Goal: Transaction & Acquisition: Purchase product/service

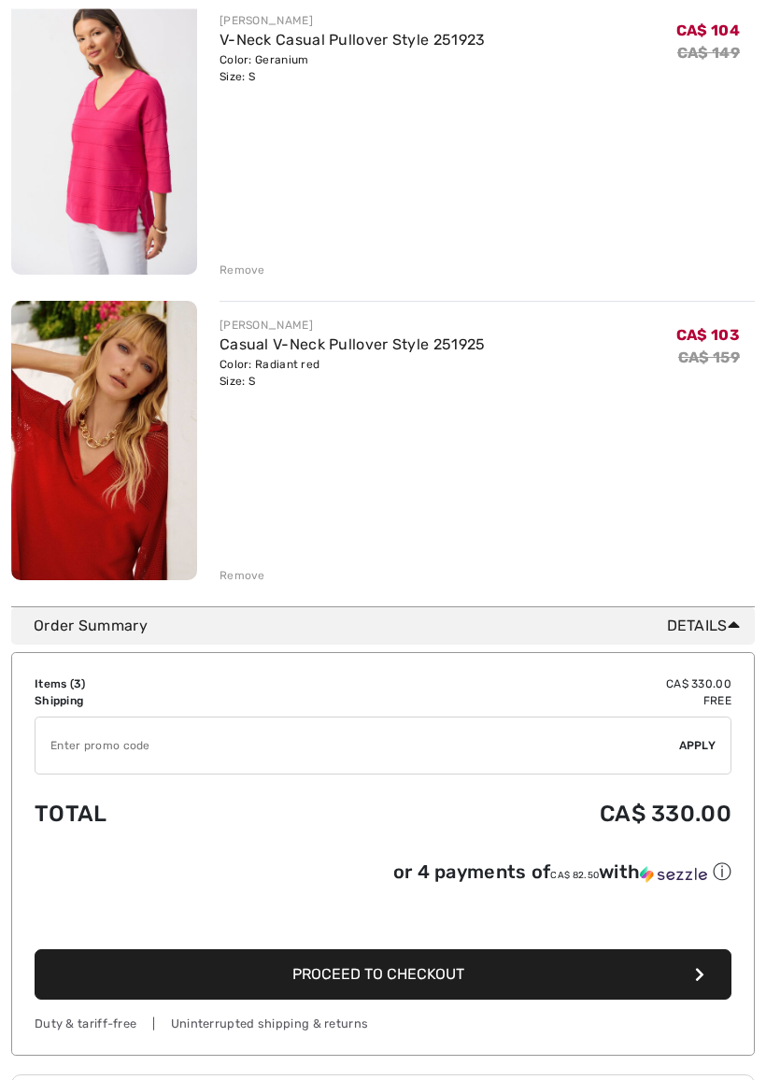
scroll to position [587, 0]
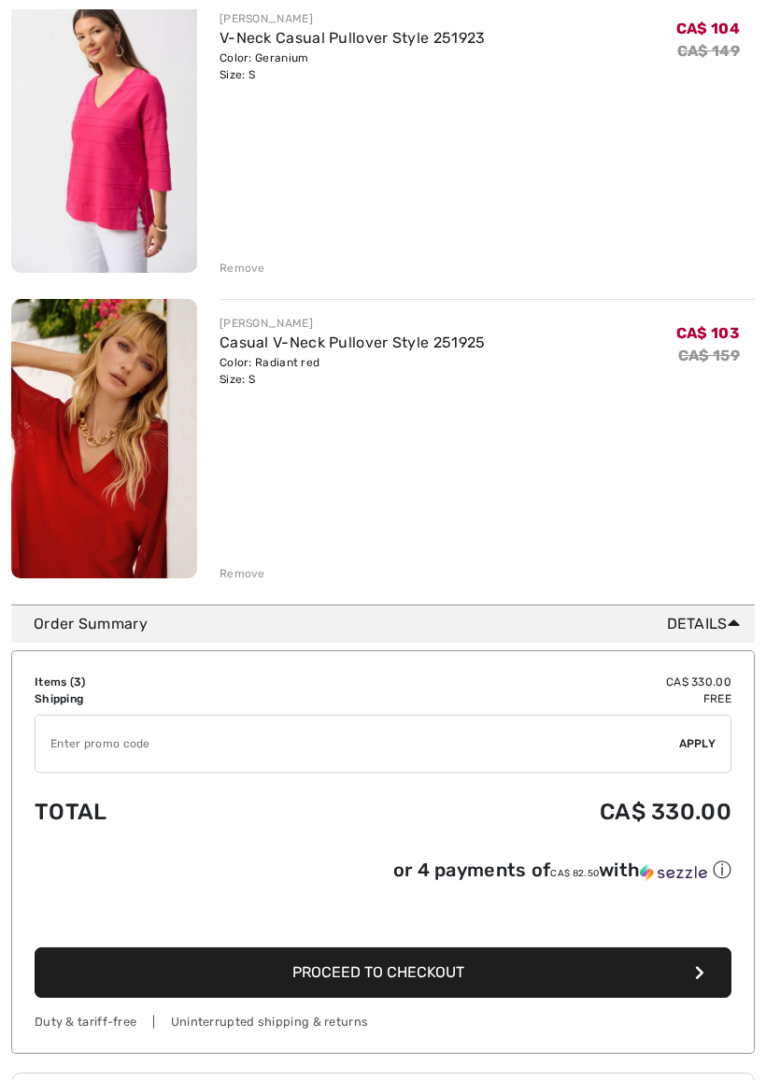
click at [187, 734] on input "TEXT" at bounding box center [358, 744] width 644 height 56
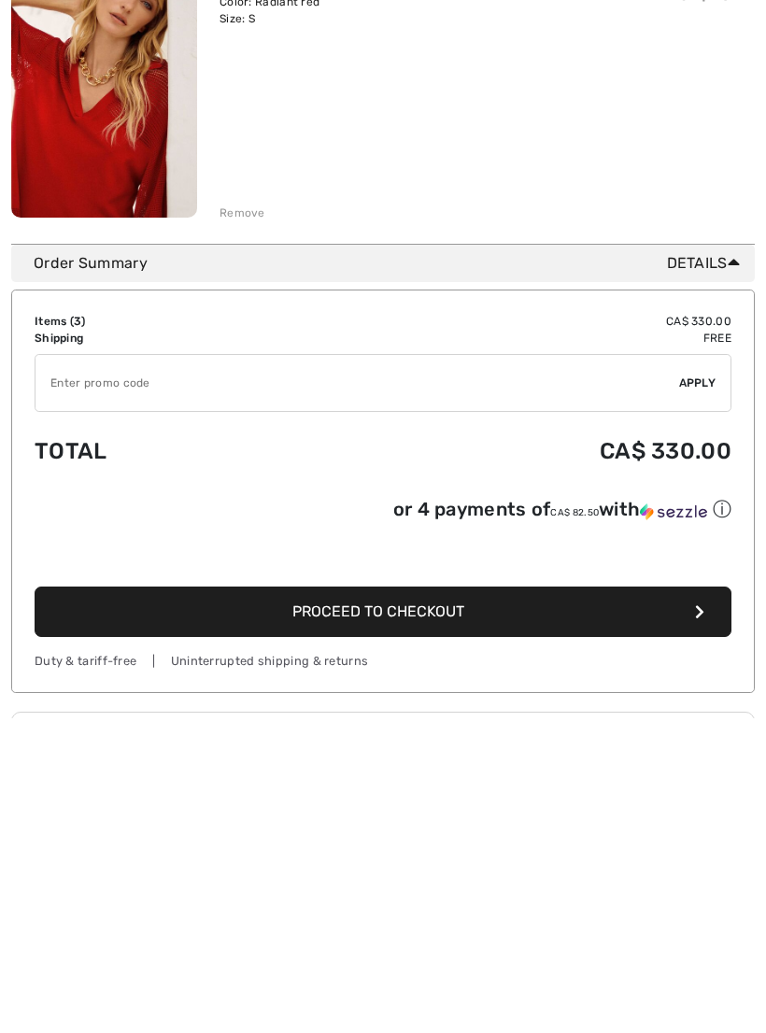
scroll to position [679, 0]
type input "EXTRA30"
click at [697, 643] on span "Apply" at bounding box center [697, 651] width 37 height 17
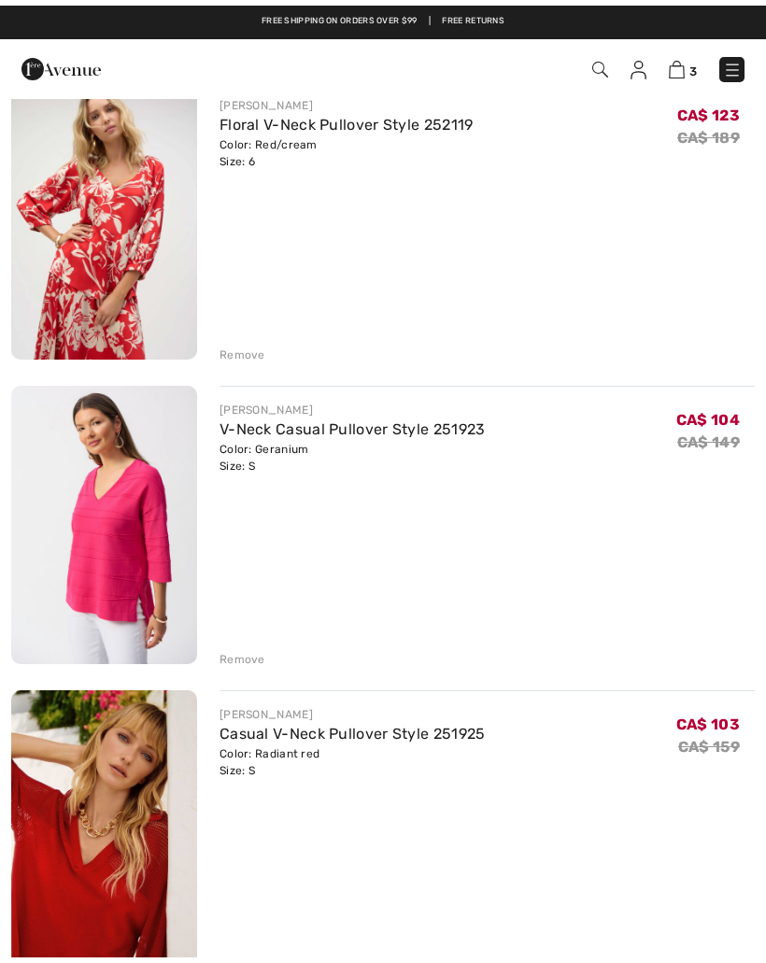
scroll to position [0, 0]
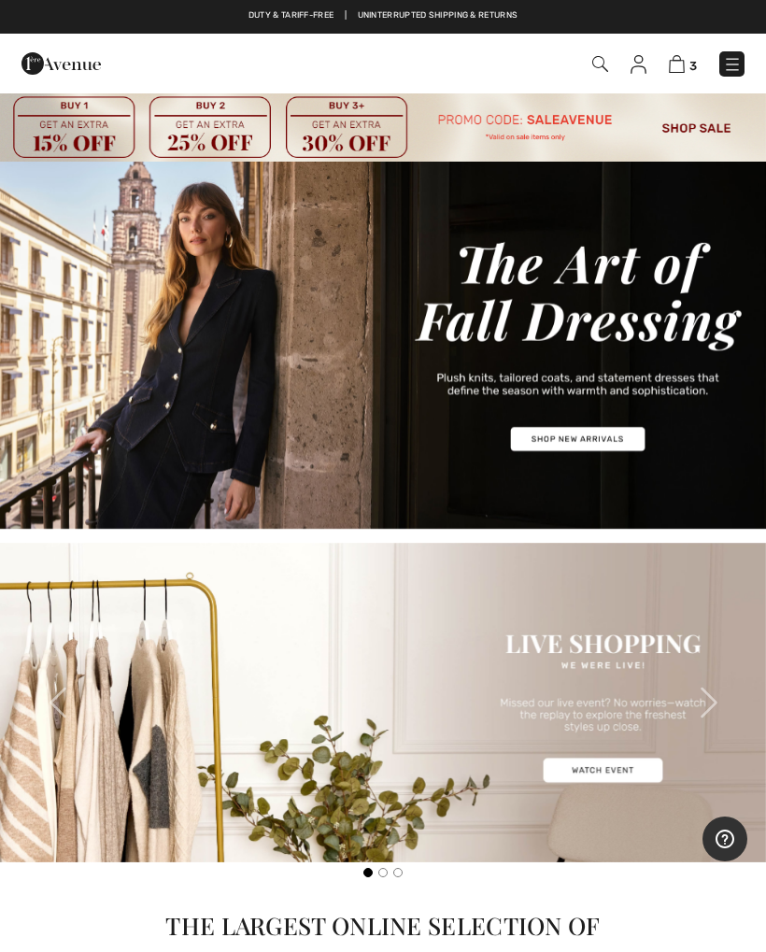
click at [678, 64] on img at bounding box center [677, 64] width 16 height 18
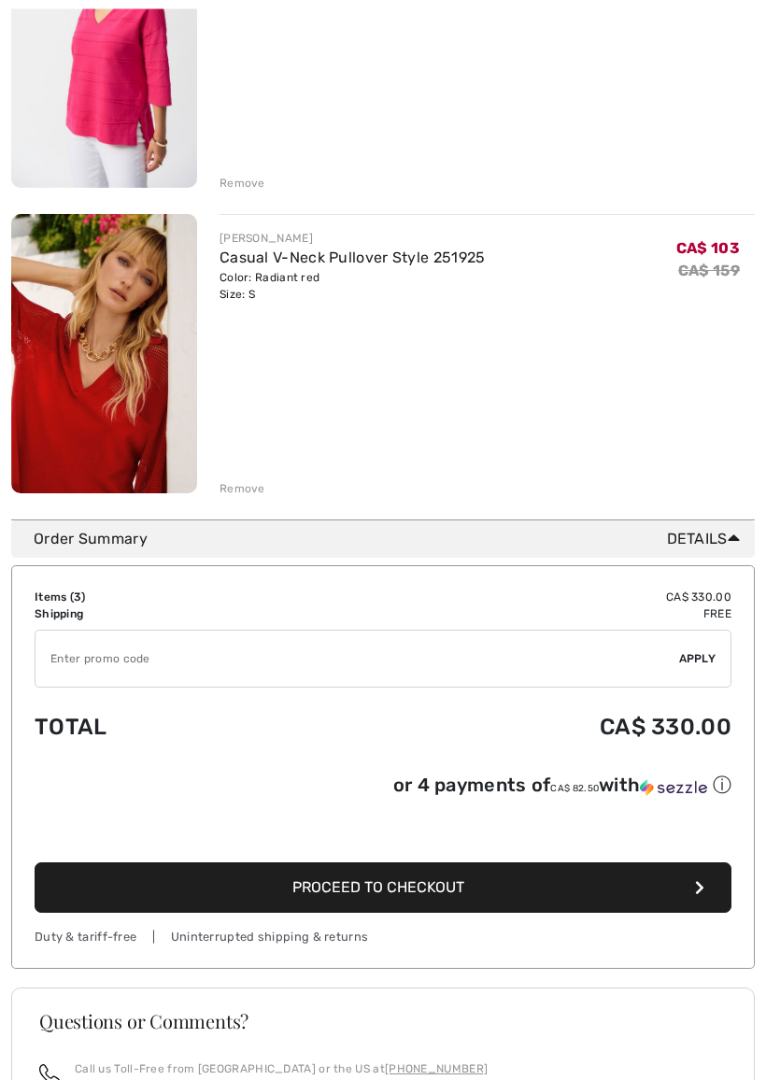
scroll to position [672, 0]
click at [112, 664] on input "TEXT" at bounding box center [358, 659] width 644 height 56
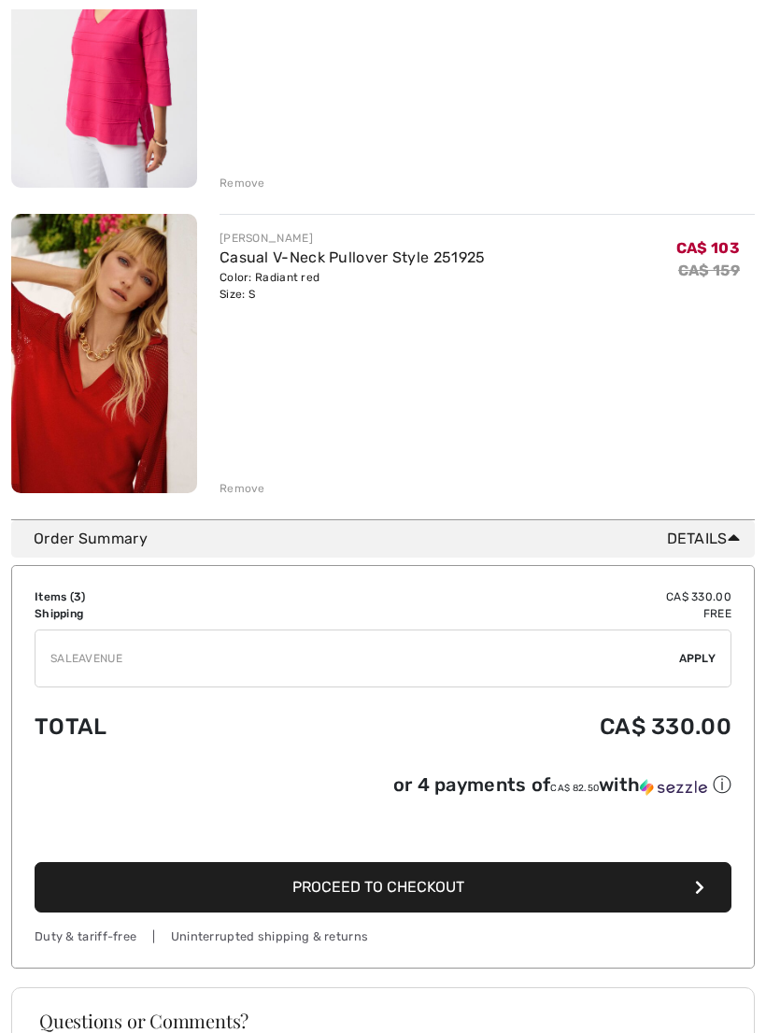
type input "SALEAVENUE"
click at [698, 662] on span "Apply" at bounding box center [697, 658] width 37 height 17
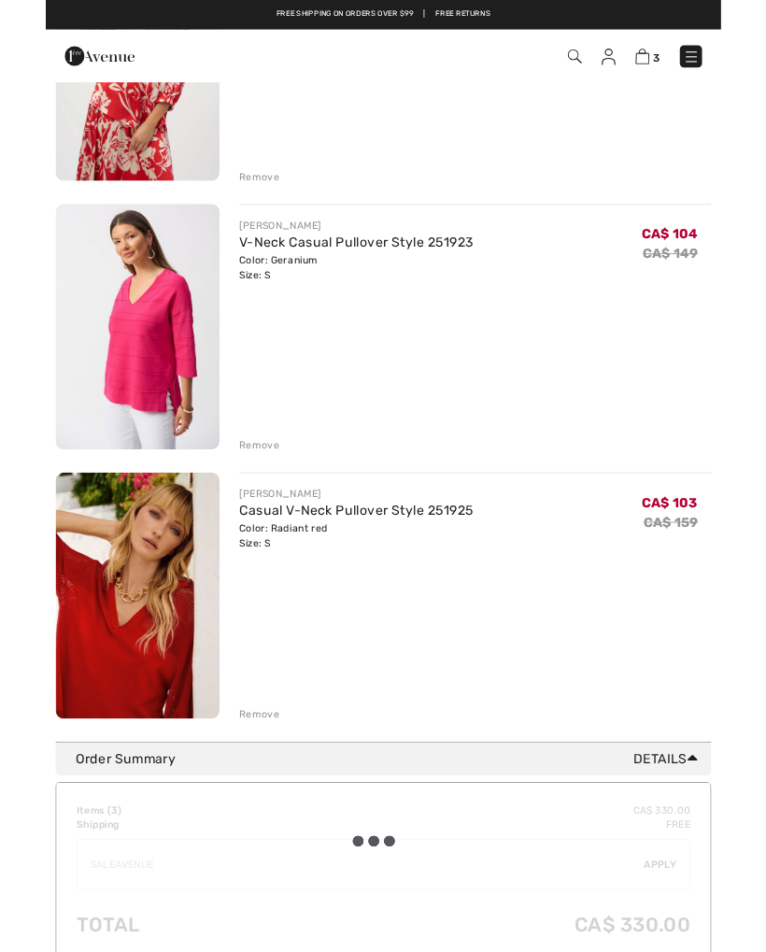
scroll to position [349, 0]
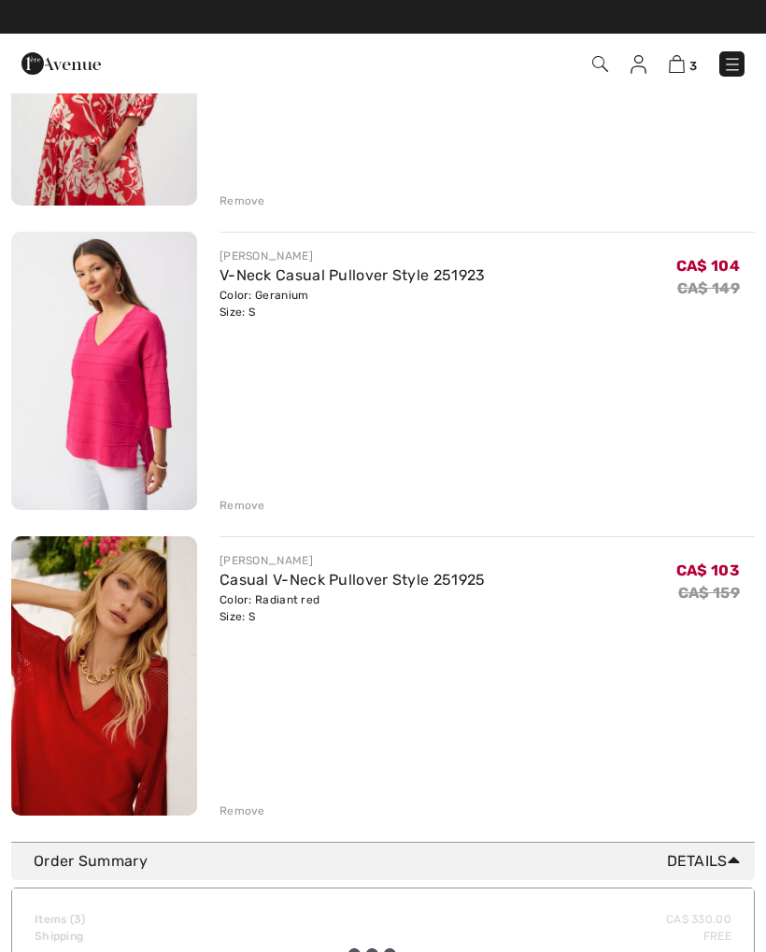
click at [406, 581] on link "Casual V-Neck Pullover Style 251925" at bounding box center [353, 580] width 266 height 18
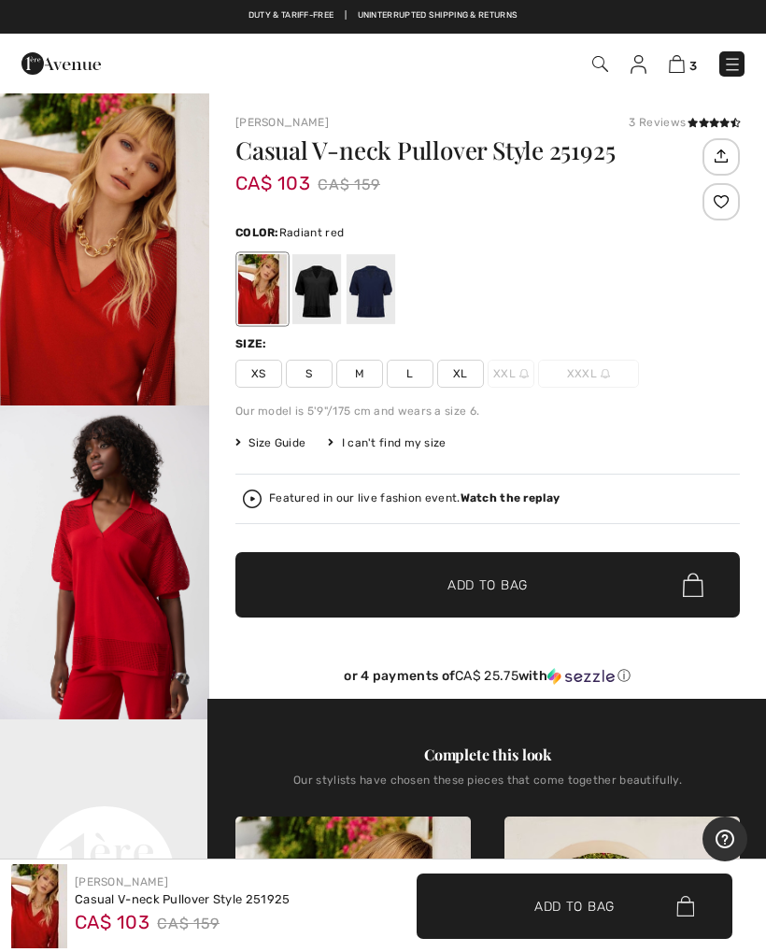
click at [122, 586] on img "2 / 5" at bounding box center [104, 563] width 209 height 314
click at [681, 71] on img at bounding box center [677, 64] width 16 height 18
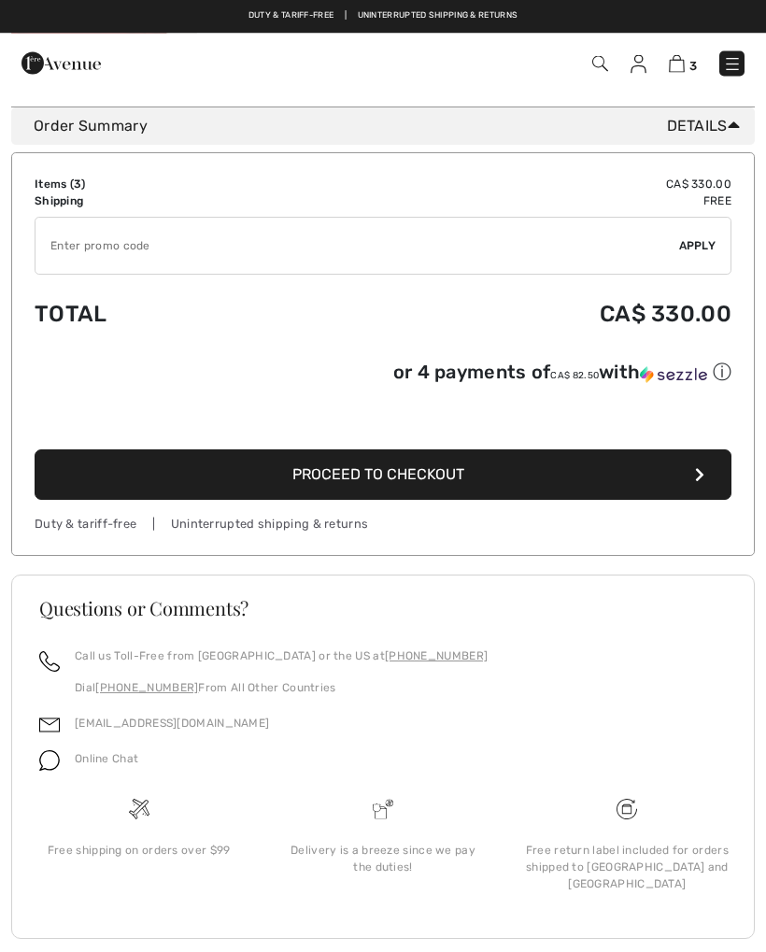
scroll to position [1076, 0]
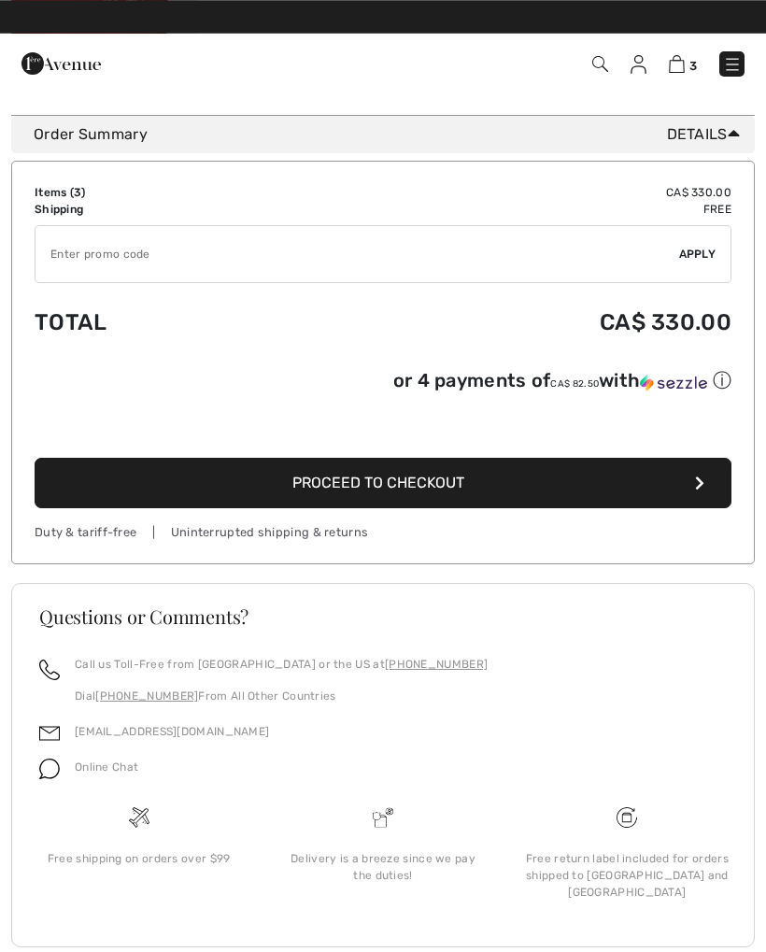
click at [70, 251] on input "TEXT" at bounding box center [358, 254] width 644 height 56
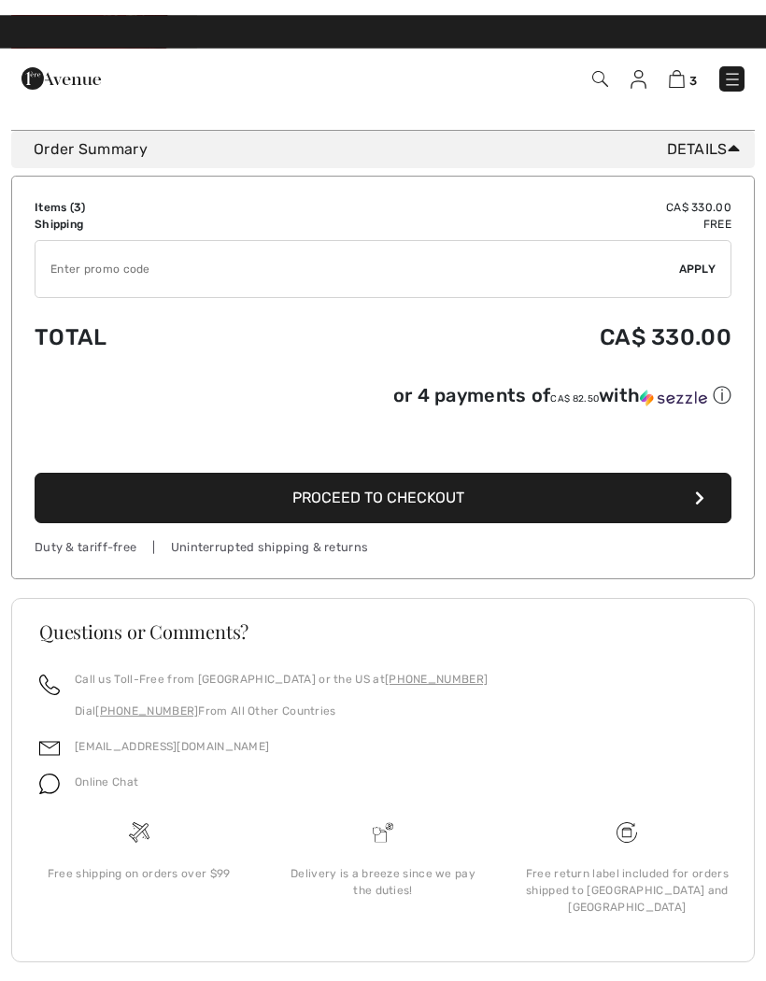
scroll to position [1075, 0]
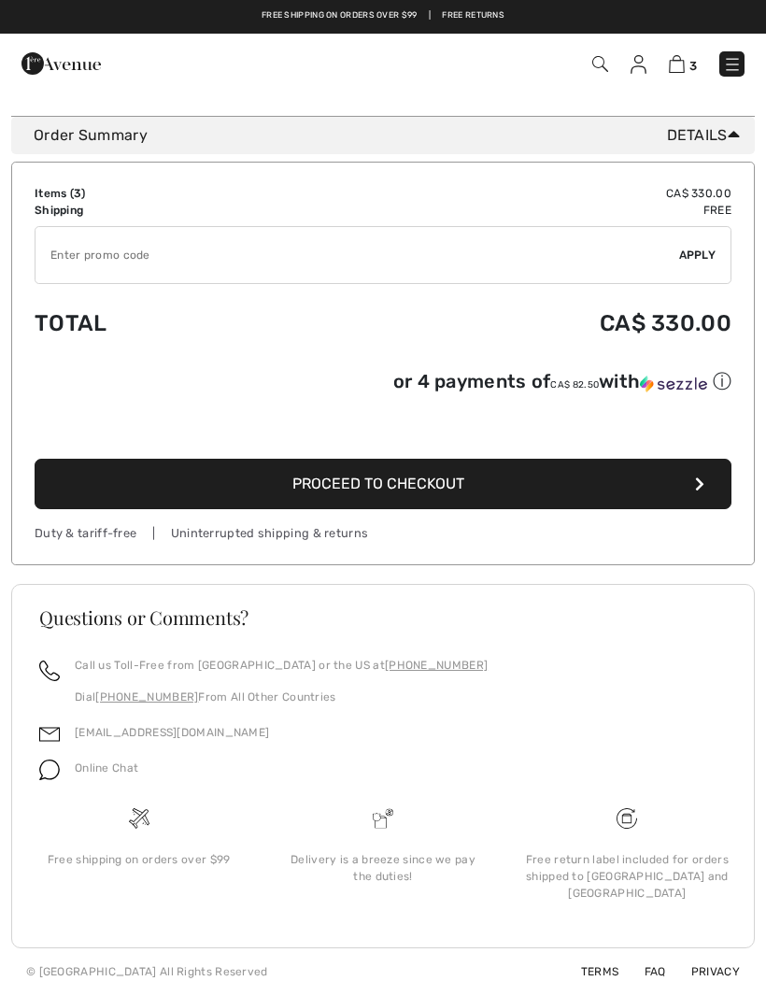
type input "S"
type input "SALEAVENUE"
click at [706, 253] on span "Apply" at bounding box center [697, 255] width 37 height 17
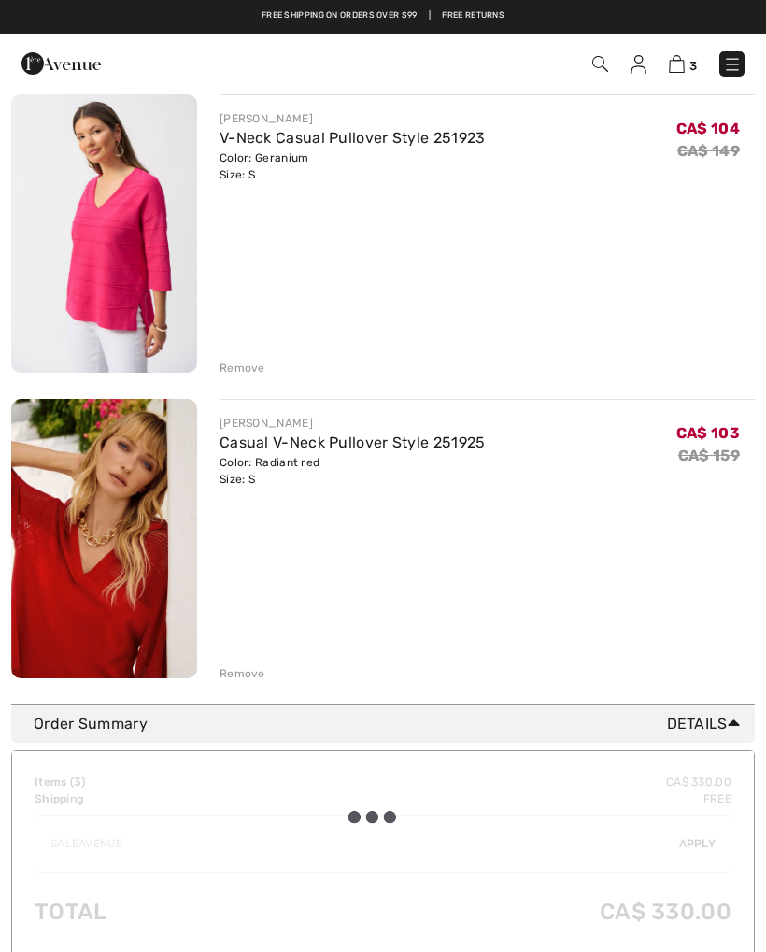
scroll to position [0, 0]
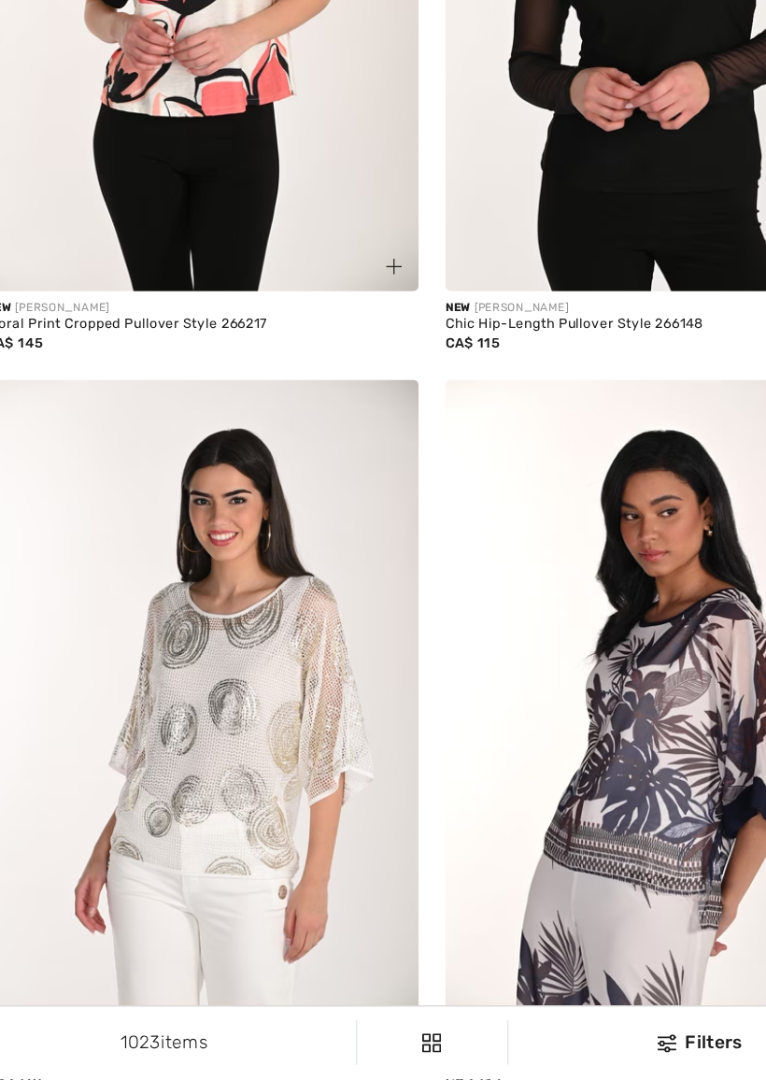
scroll to position [1810, 0]
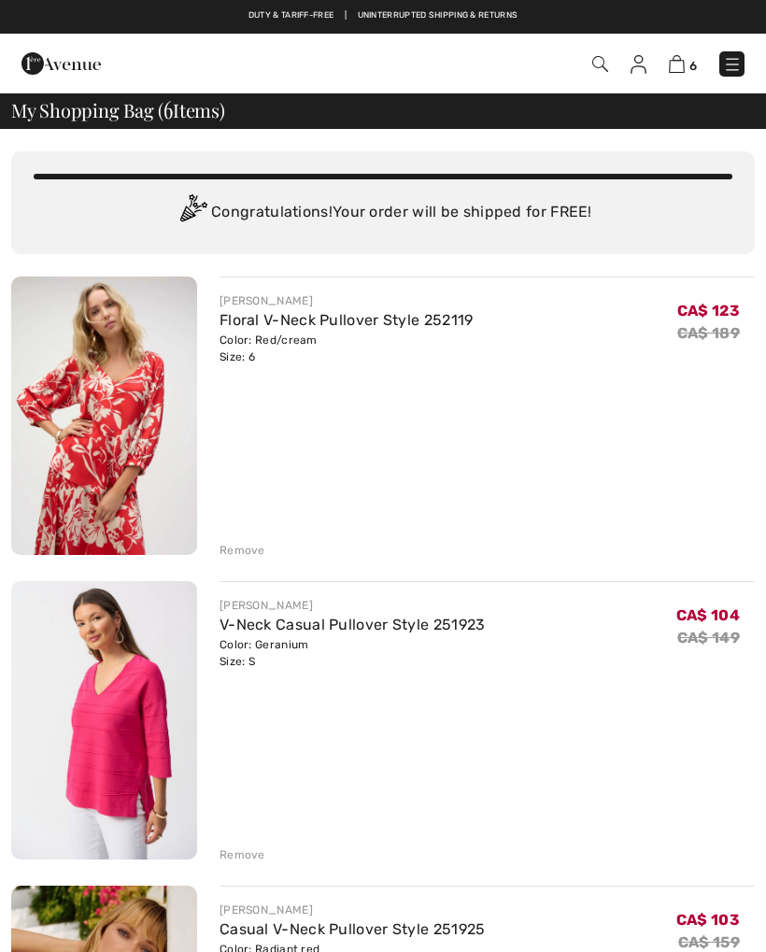
click at [250, 554] on div "Remove" at bounding box center [243, 550] width 46 height 17
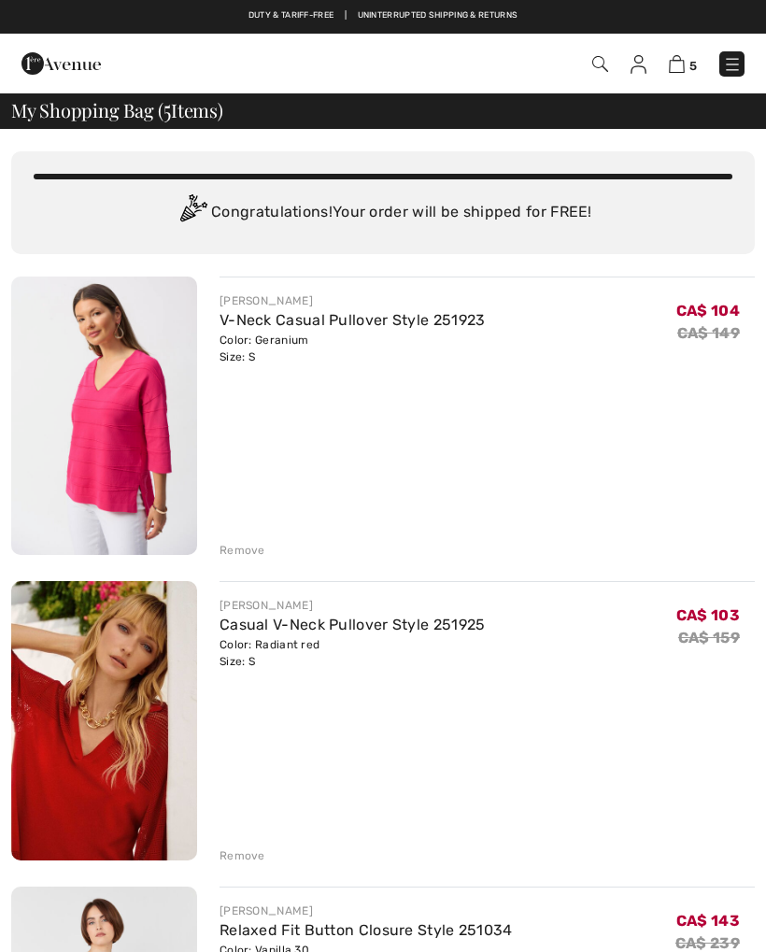
click at [248, 555] on div "Remove" at bounding box center [243, 550] width 46 height 17
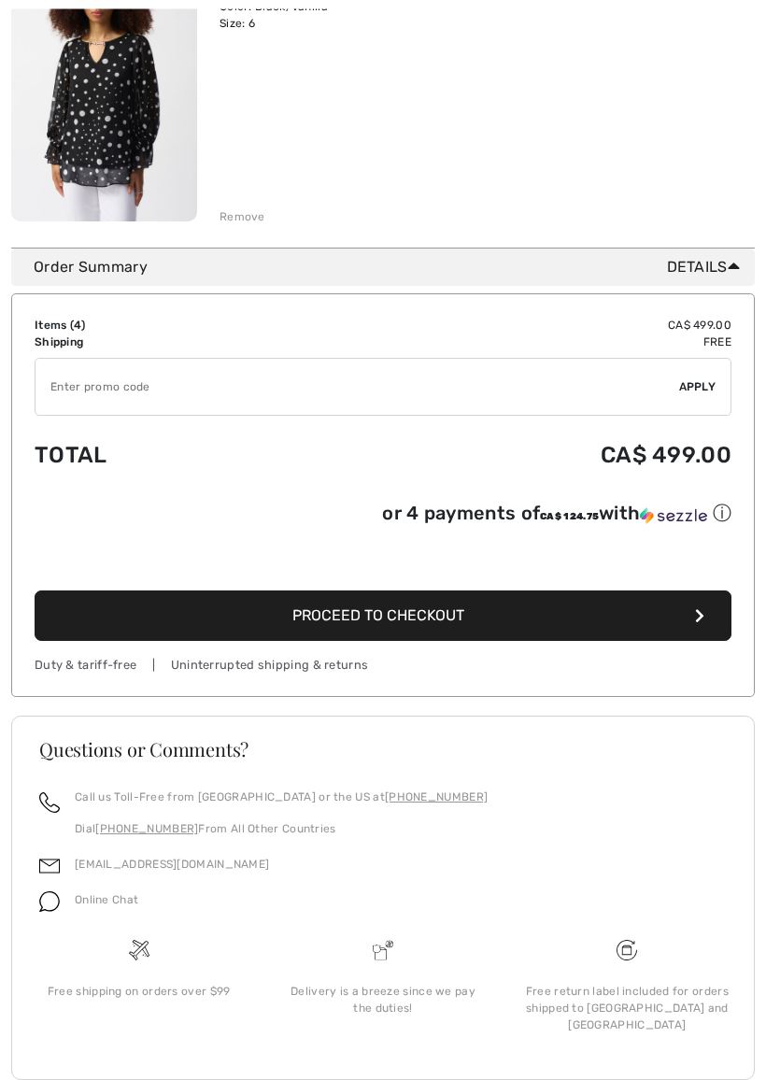
scroll to position [1248, 0]
click at [106, 388] on input "TEXT" at bounding box center [358, 387] width 644 height 56
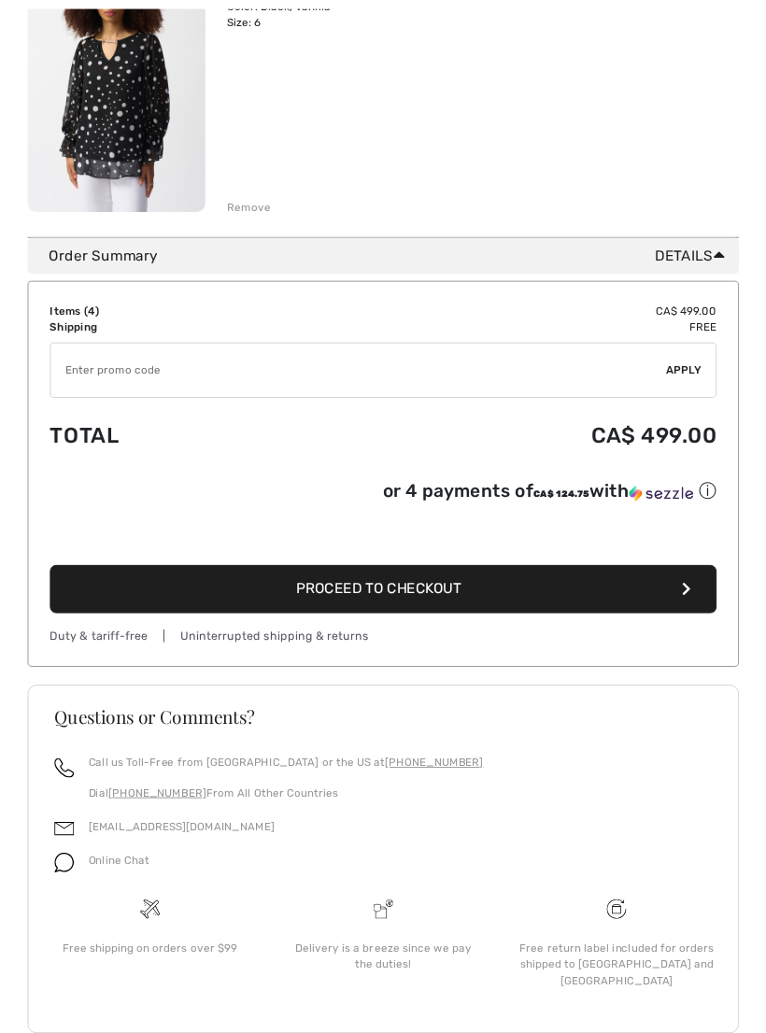
scroll to position [1247, 0]
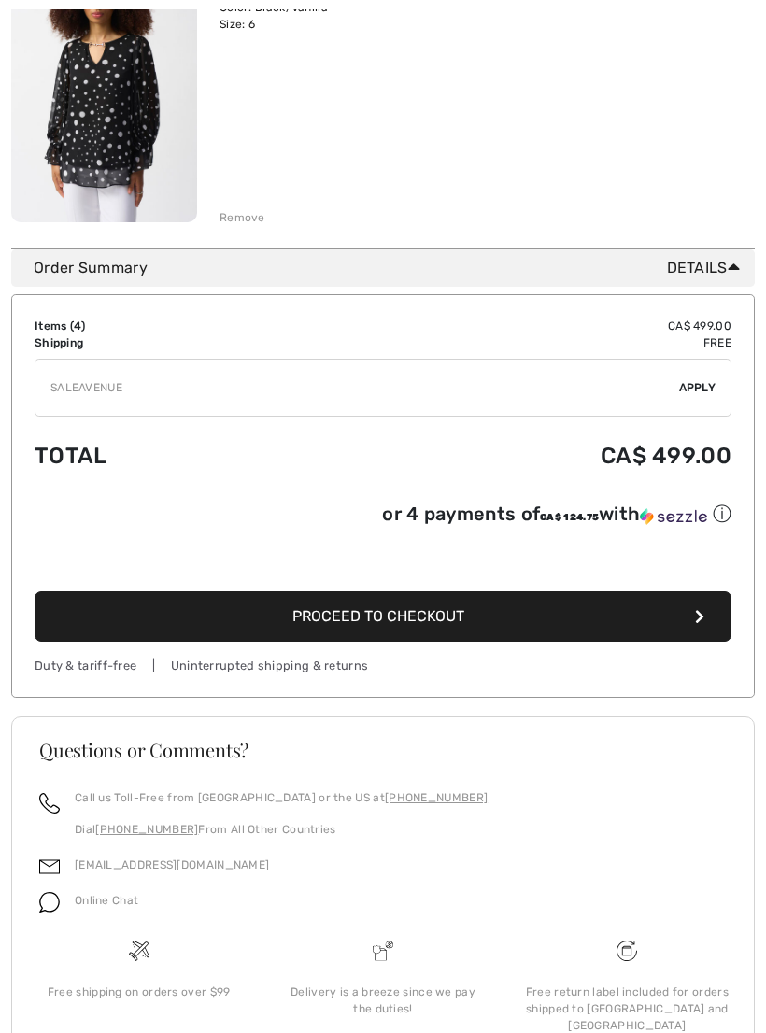
type input "SALEAVENUE"
click at [695, 399] on div "✔ Apply Remove" at bounding box center [383, 388] width 697 height 58
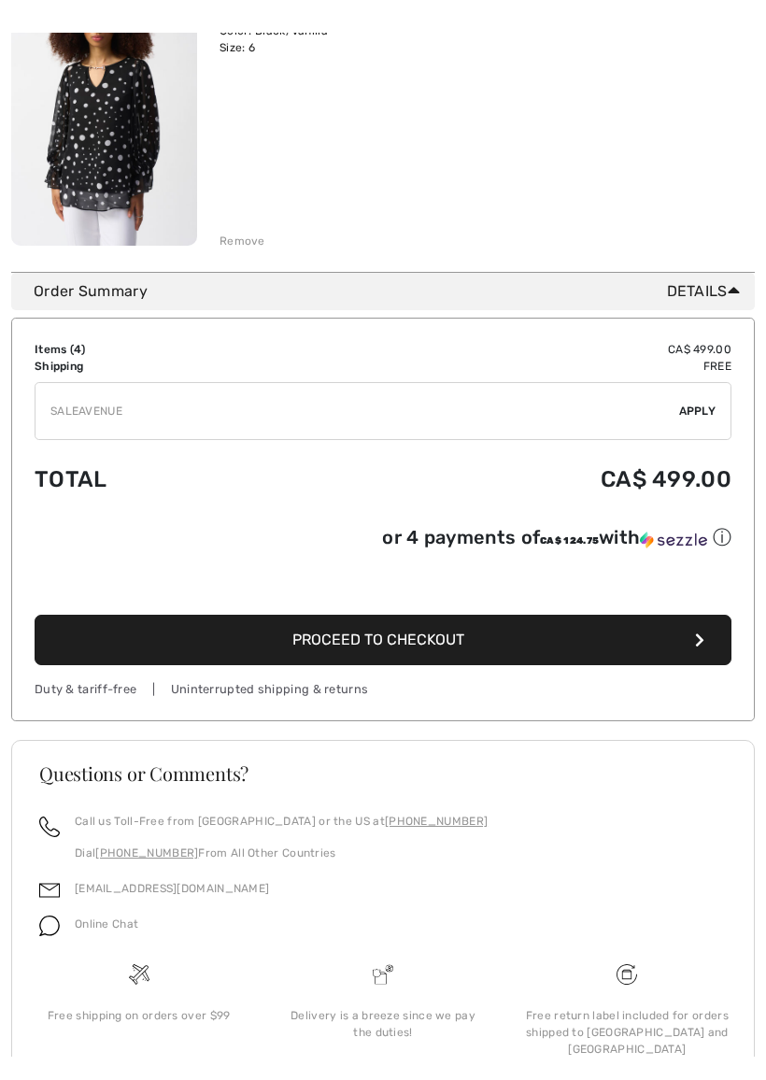
scroll to position [1248, 0]
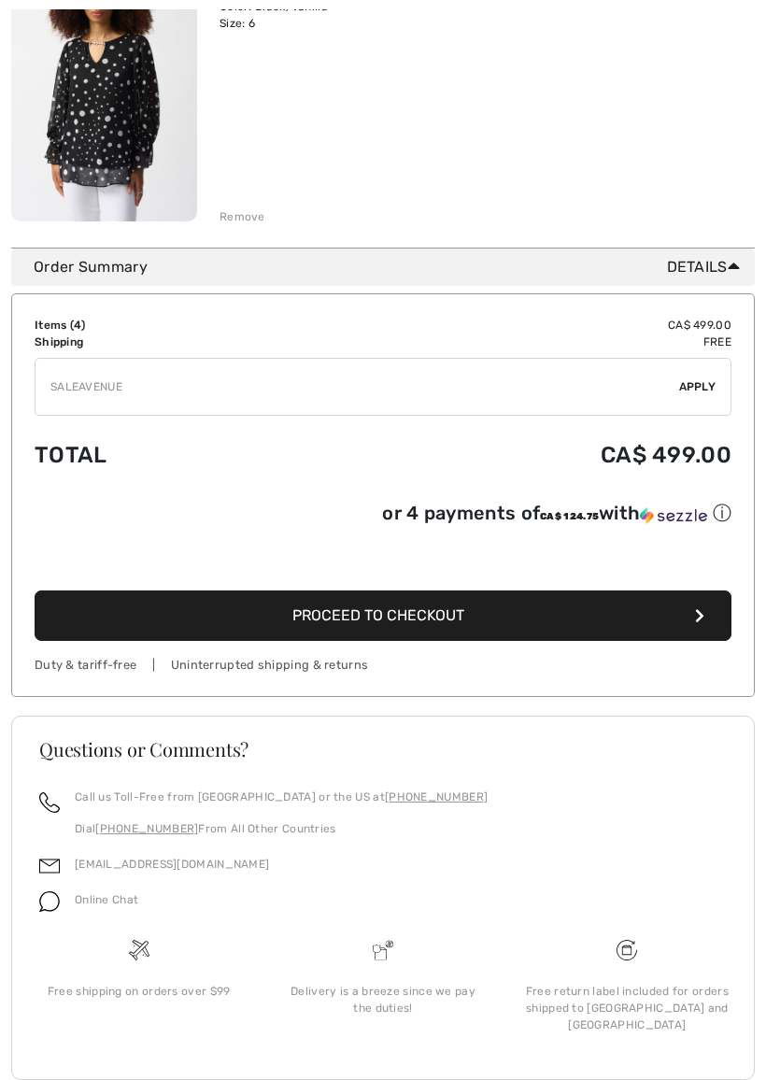
click at [702, 391] on span "Apply" at bounding box center [697, 386] width 37 height 17
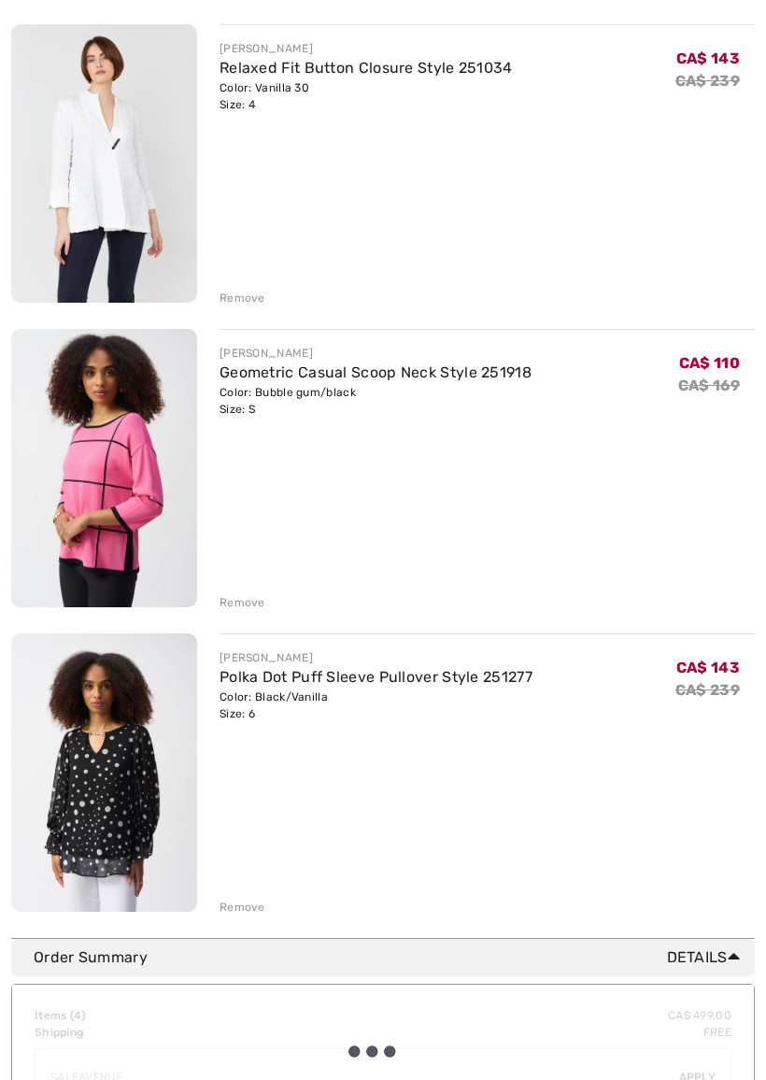
scroll to position [558, 0]
click at [234, 306] on div "JOSEPH RIBKOFF Casual V-Neck Pullover Style 251925 Color: Radiant red Size: S F…" at bounding box center [383, 317] width 744 height 1197
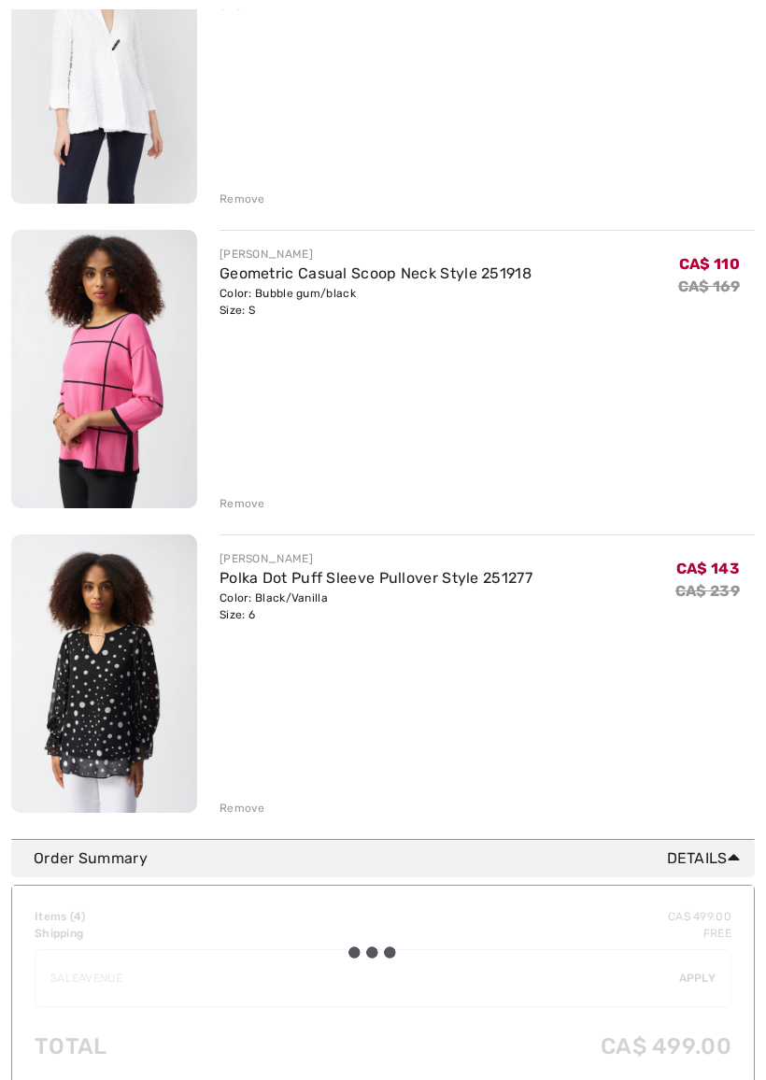
scroll to position [657, 0]
